Goal: Browse casually: Explore the website without a specific task or goal

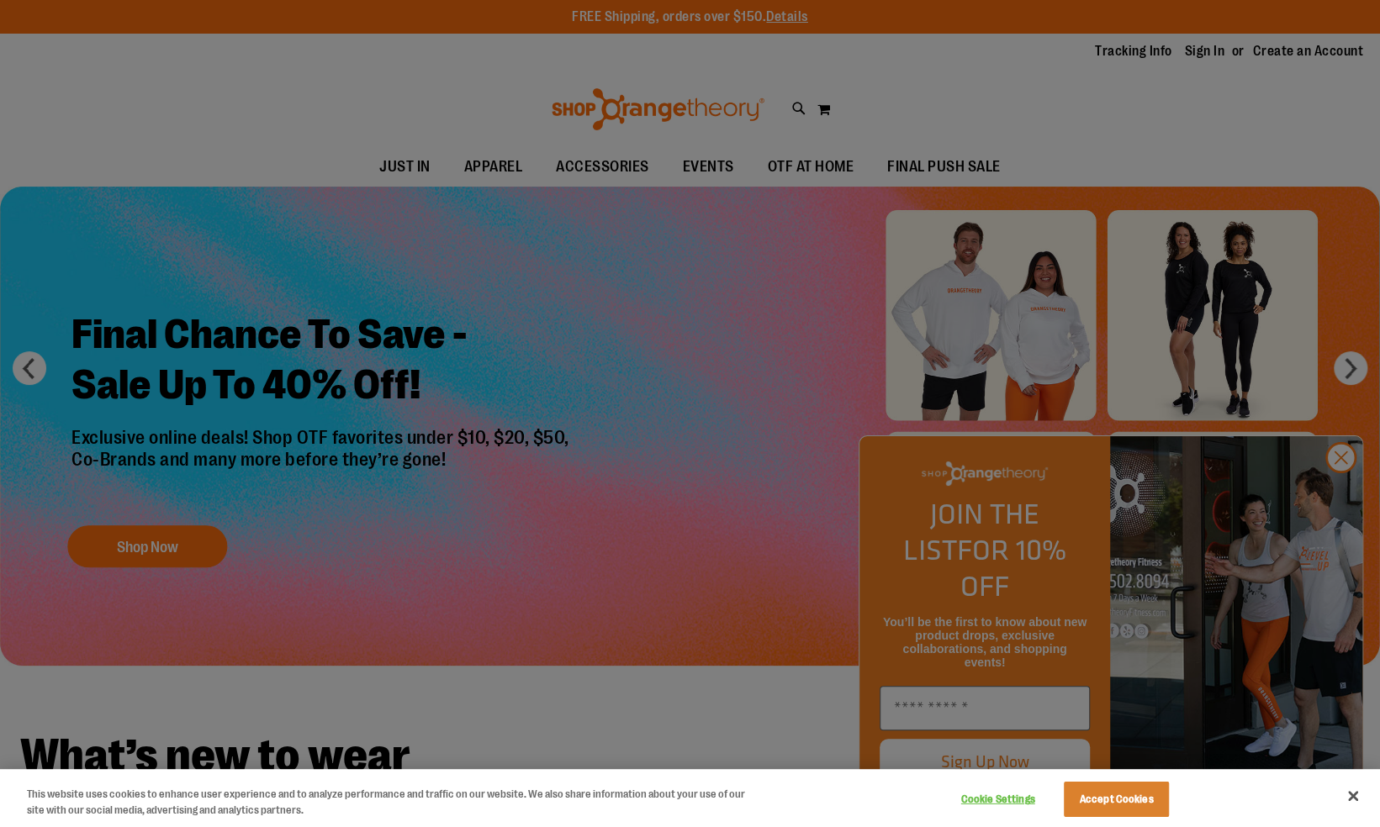
click at [1342, 493] on div at bounding box center [690, 413] width 1380 height 827
click at [1121, 799] on button "Accept Cookies" at bounding box center [1115, 799] width 105 height 35
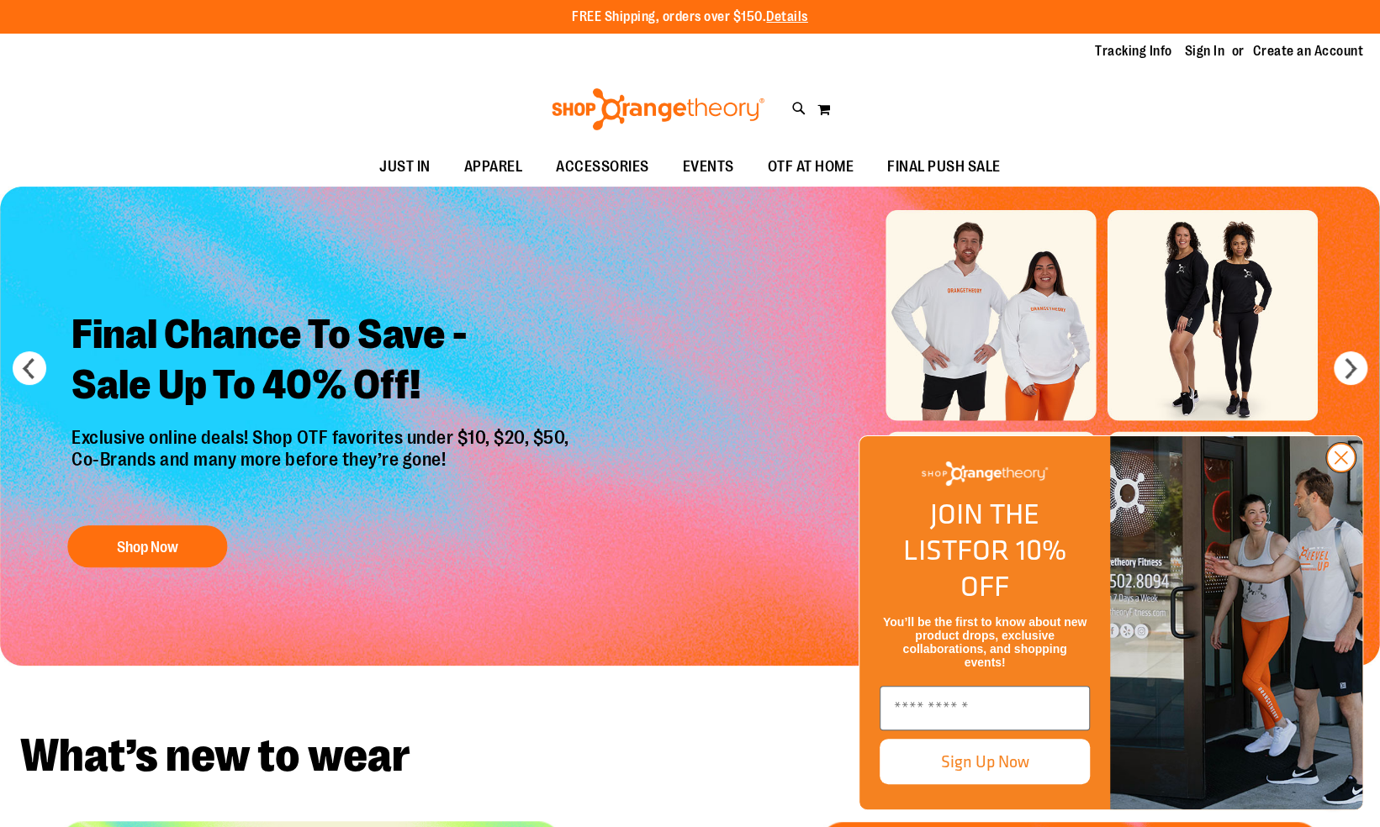
click at [1352, 472] on circle "Close dialog" at bounding box center [1341, 458] width 28 height 28
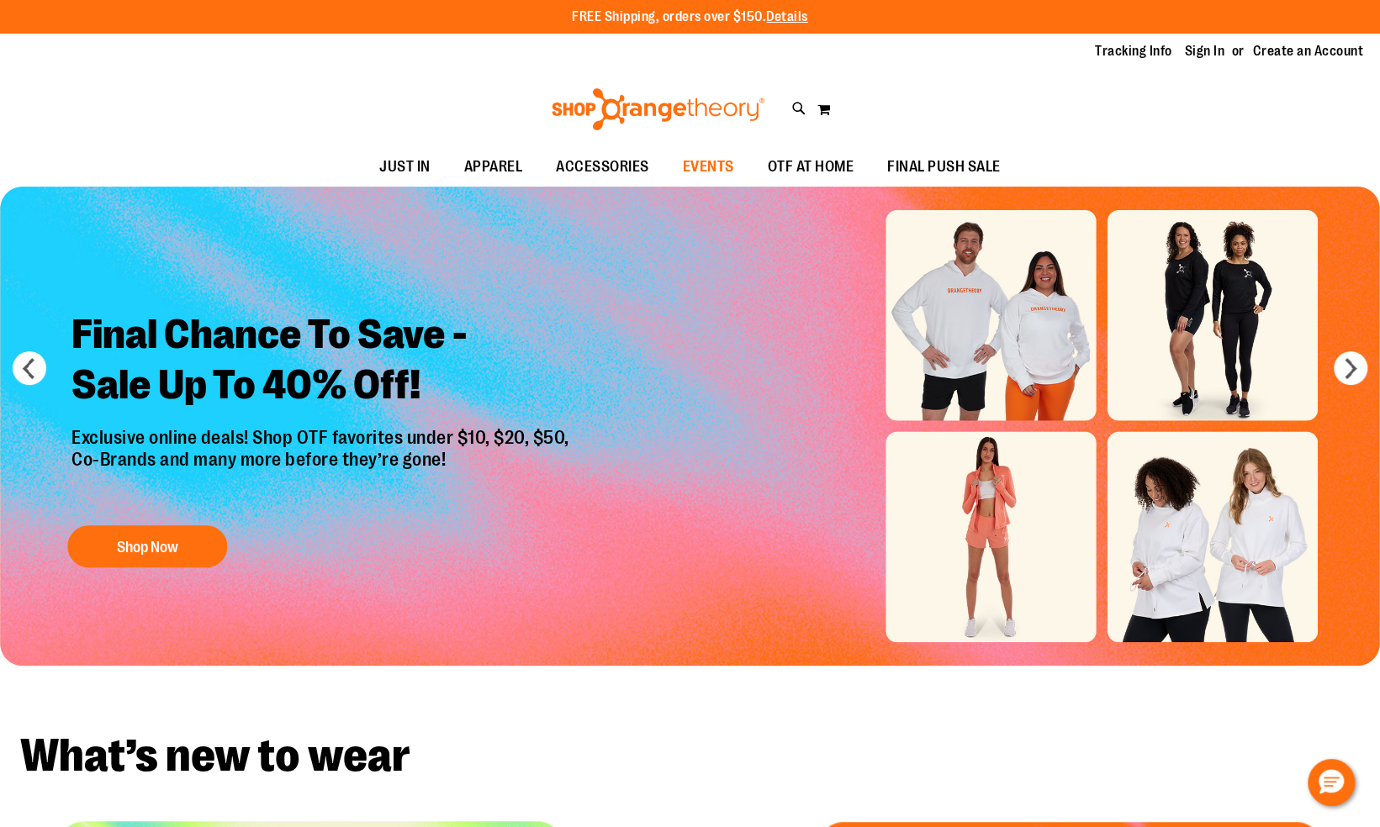
click at [723, 164] on span "EVENTS" at bounding box center [708, 167] width 51 height 38
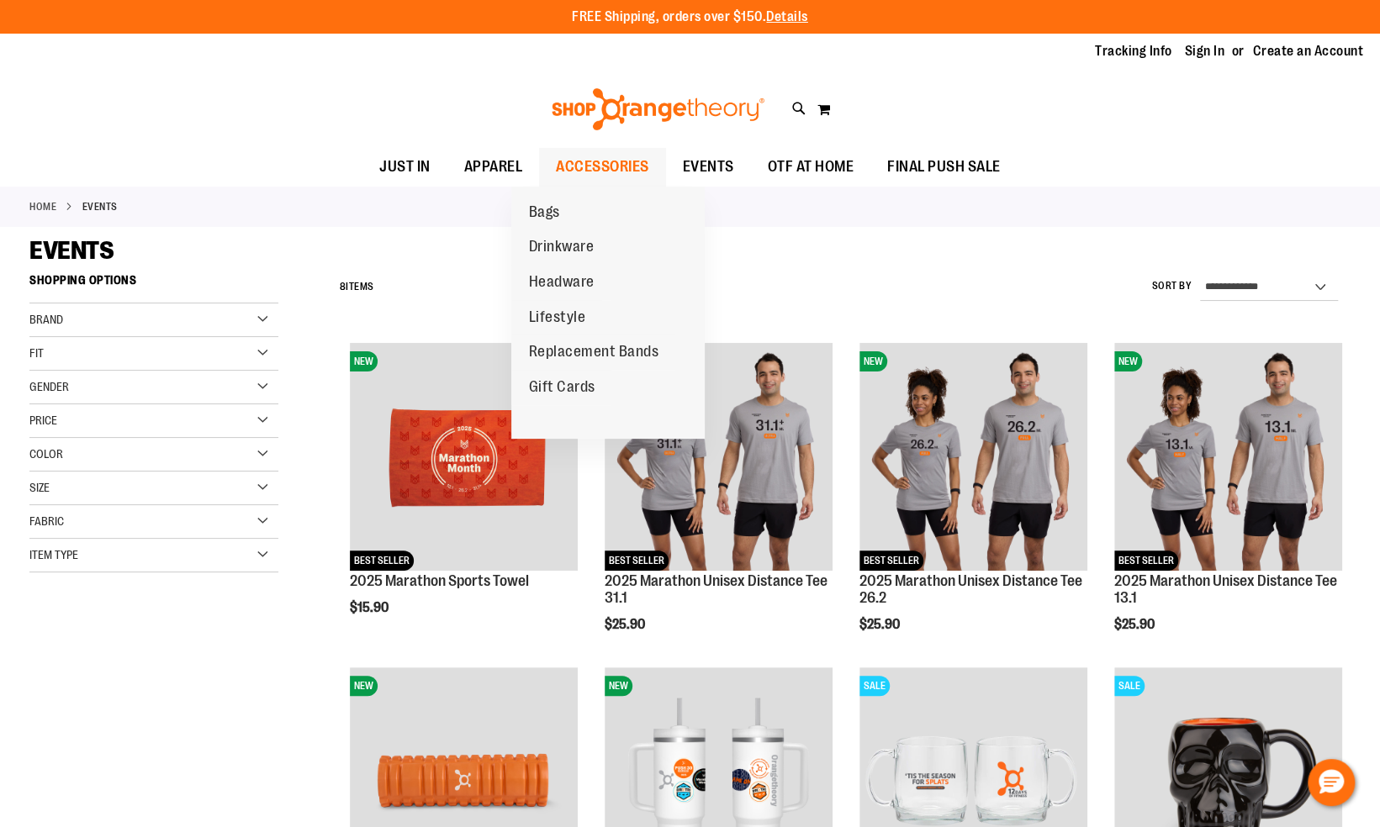
click at [570, 156] on span "ACCESSORIES" at bounding box center [602, 167] width 93 height 38
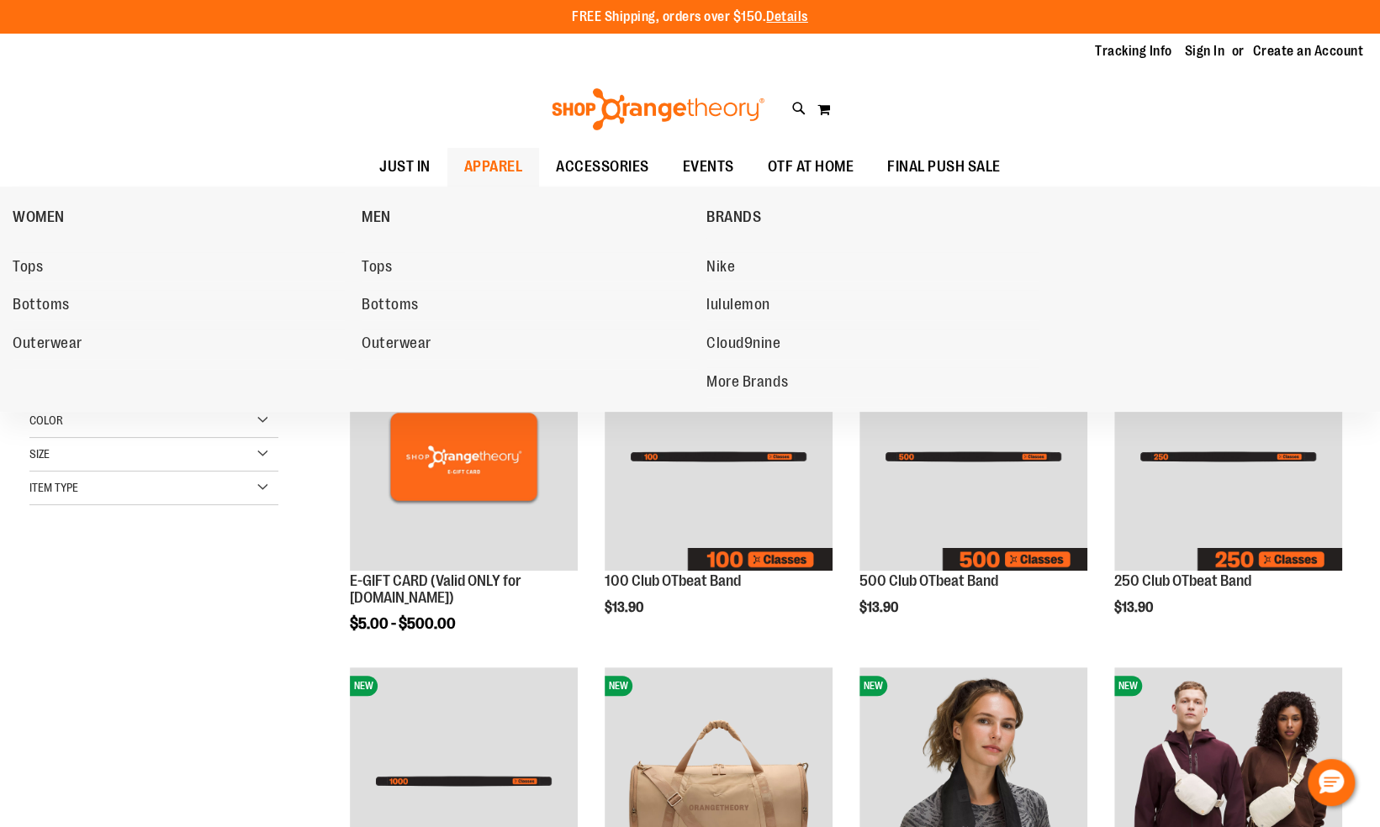
click at [464, 165] on span "APPAREL" at bounding box center [493, 167] width 59 height 38
